Goal: Find specific page/section: Find specific page/section

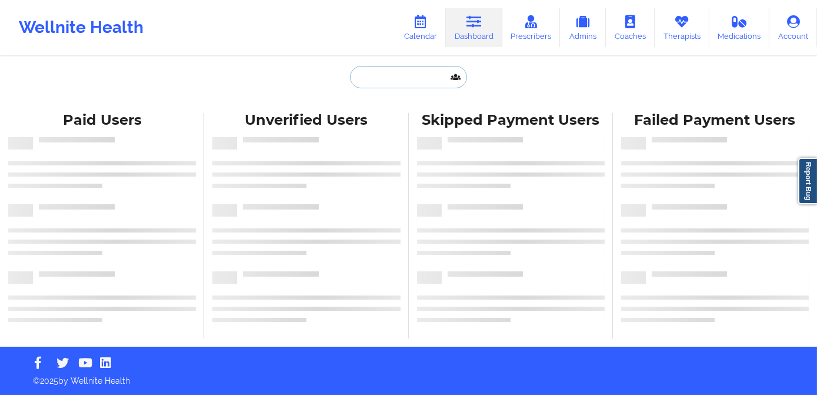
click at [389, 79] on input "text" at bounding box center [408, 77] width 116 height 22
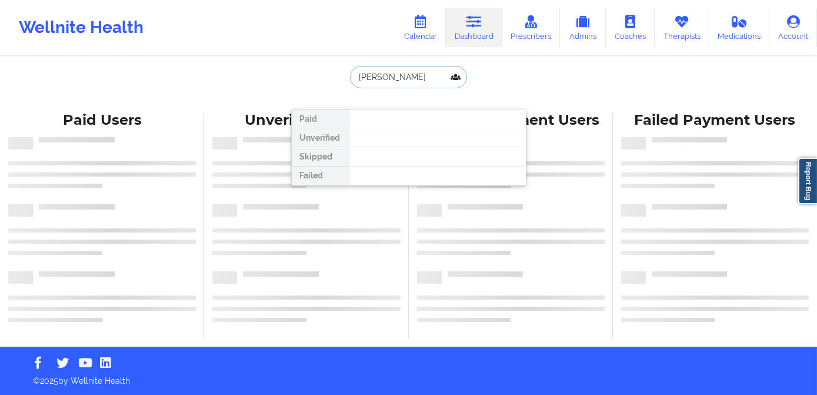
type input "[PERSON_NAME]"
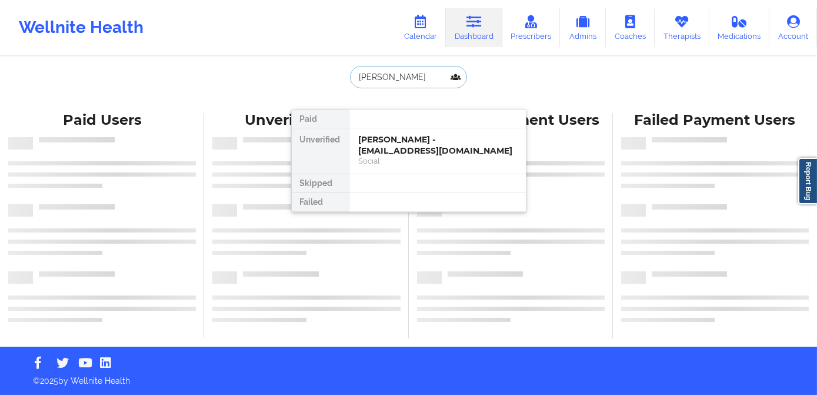
click at [384, 135] on div "[PERSON_NAME] - [EMAIL_ADDRESS][DOMAIN_NAME]" at bounding box center [438, 145] width 158 height 22
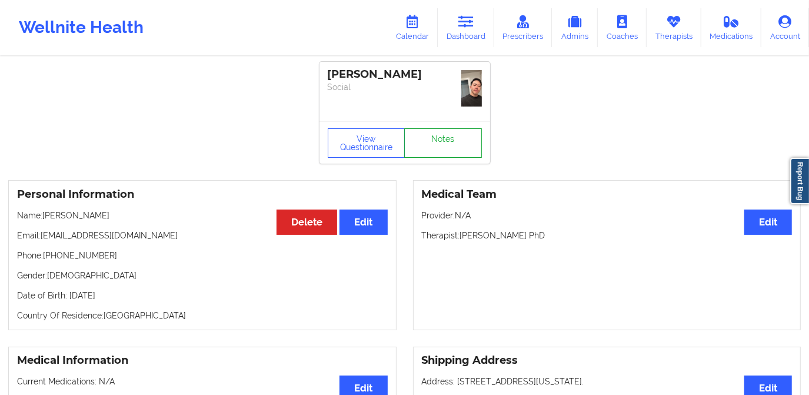
click at [441, 121] on div "View Questionnaire Notes" at bounding box center [404, 142] width 171 height 42
click at [439, 137] on link "Notes" at bounding box center [443, 142] width 78 height 29
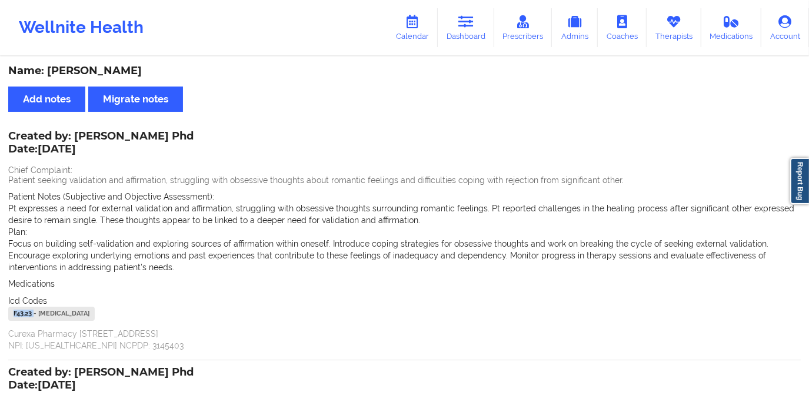
drag, startPoint x: 34, startPoint y: 312, endPoint x: 11, endPoint y: 312, distance: 23.5
click at [11, 312] on div "F43.23 - [MEDICAL_DATA]" at bounding box center [51, 313] width 86 height 14
copy div "F43.23"
